Goal: Task Accomplishment & Management: Complete application form

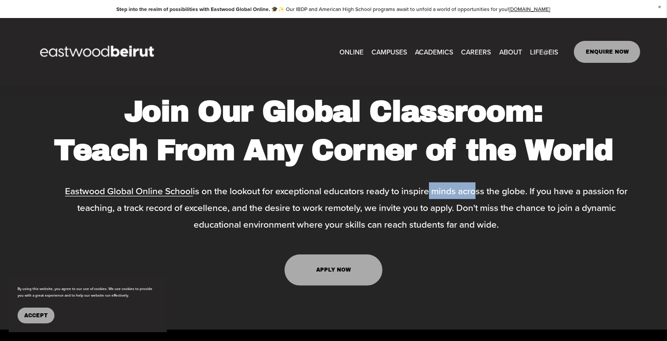
scroll to position [3517, 0]
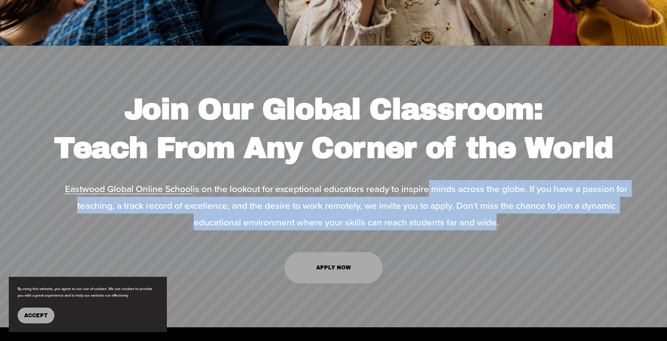
drag, startPoint x: 427, startPoint y: 160, endPoint x: 494, endPoint y: 202, distance: 79.3
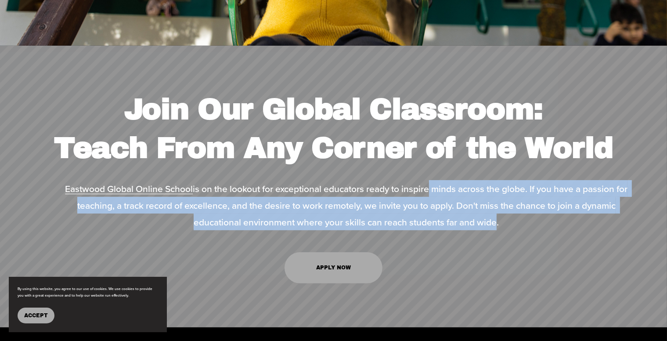
click at [494, 202] on p "Eastwood Global Online School is on the lookout for exceptional educators ready…" at bounding box center [346, 205] width 588 height 50
click at [352, 252] on link "APPLY NOW" at bounding box center [333, 267] width 98 height 31
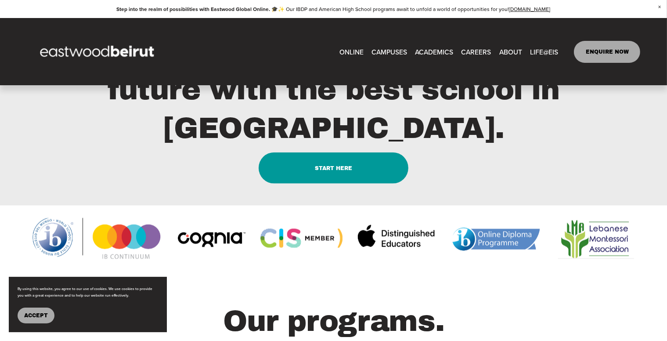
scroll to position [994, 0]
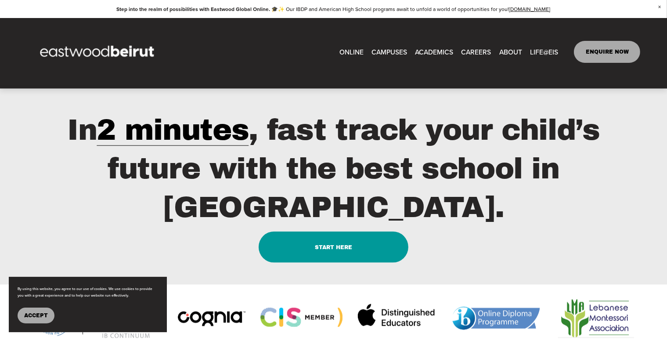
type input "*****"
